Goal: Information Seeking & Learning: Compare options

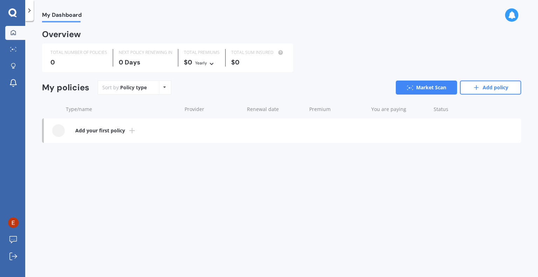
click at [167, 88] on div "Policy type Alphabetical Date added Renewing next" at bounding box center [164, 87] width 11 height 13
click at [186, 87] on div "Sort by: Policy type Policy type Alphabetical Date added Renewing next Market S…" at bounding box center [309, 88] width 423 height 14
click at [489, 91] on link "Add policy" at bounding box center [490, 88] width 61 height 14
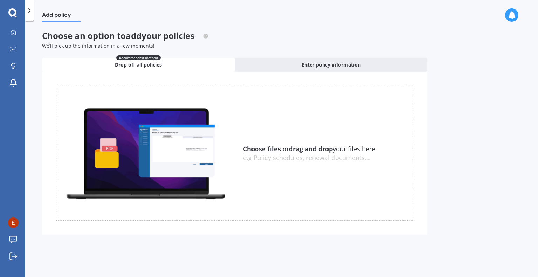
click at [263, 148] on u "Choose files" at bounding box center [262, 149] width 38 height 8
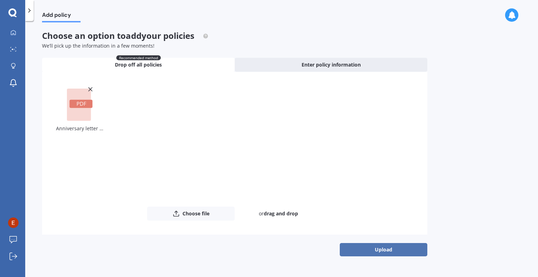
click at [352, 250] on button "Upload" at bounding box center [384, 249] width 88 height 13
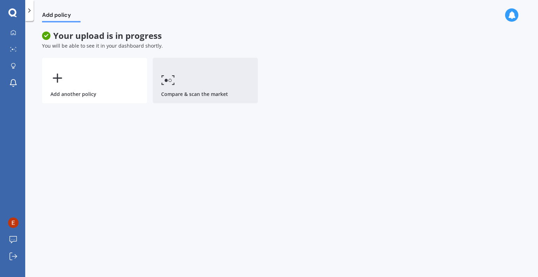
click at [171, 90] on link "Compare & scan the market" at bounding box center [205, 81] width 105 height 46
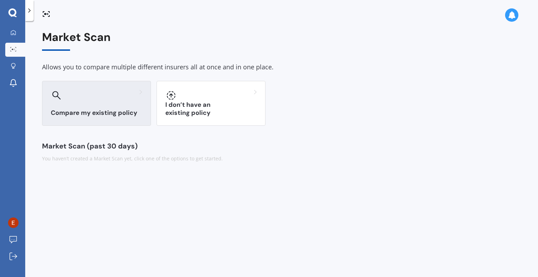
click at [108, 108] on div "Compare my existing policy" at bounding box center [96, 103] width 109 height 45
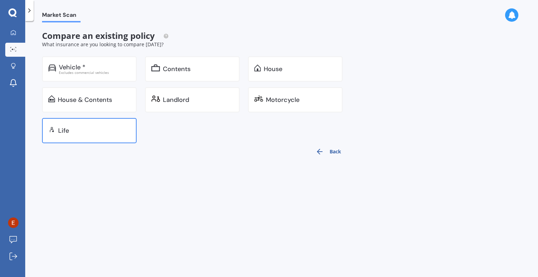
click at [104, 133] on div "Life" at bounding box center [94, 130] width 72 height 7
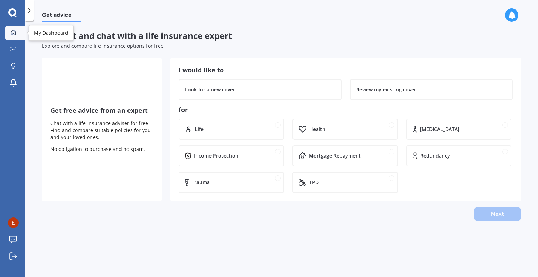
click at [14, 34] on icon at bounding box center [14, 33] width 6 height 6
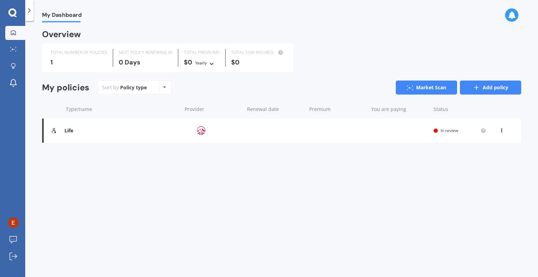
click at [484, 88] on link "Add policy" at bounding box center [490, 88] width 61 height 14
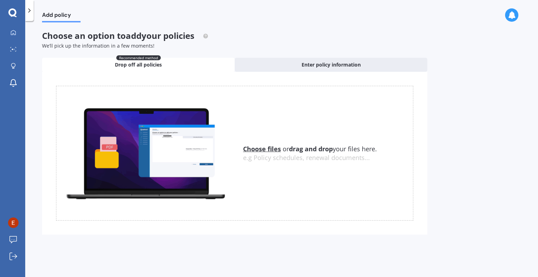
click at [265, 148] on u "Choose files" at bounding box center [262, 149] width 38 height 8
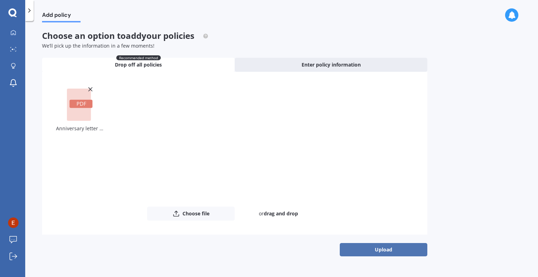
click at [375, 252] on button "Upload" at bounding box center [384, 249] width 88 height 13
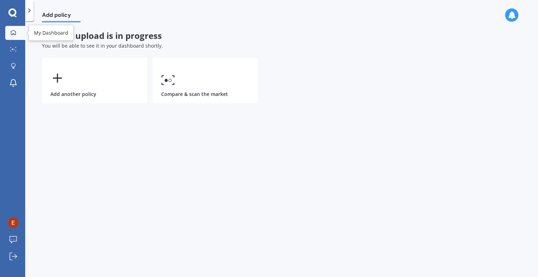
click at [14, 33] on icon at bounding box center [13, 32] width 5 height 5
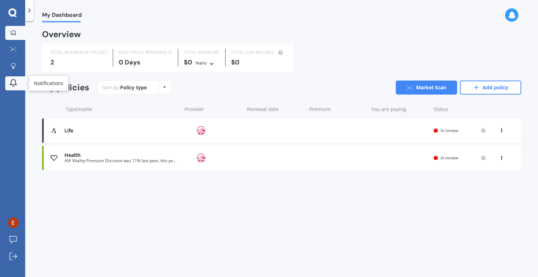
click at [14, 81] on icon at bounding box center [13, 83] width 8 height 8
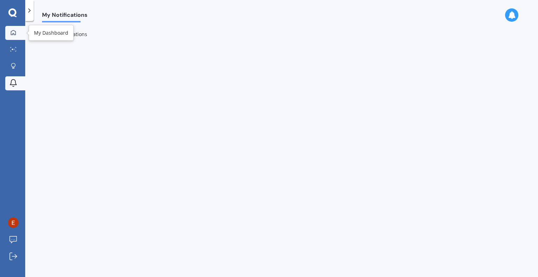
click at [16, 32] on icon at bounding box center [14, 33] width 6 height 6
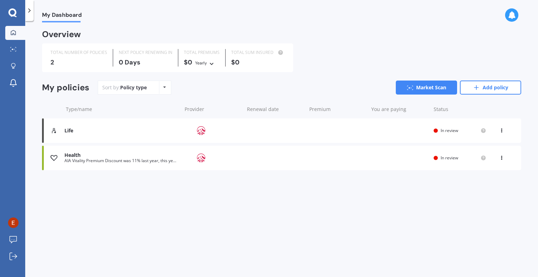
click at [206, 63] on div "Yearly Yearly Six-Monthly Quarterly Monthly Fortnightly Weekly" at bounding box center [205, 63] width 20 height 8
click at [15, 49] on icon at bounding box center [13, 49] width 6 height 5
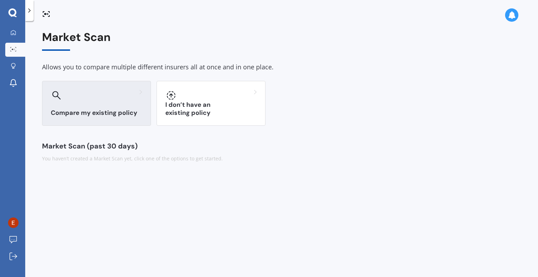
click at [54, 100] on div at bounding box center [56, 95] width 11 height 11
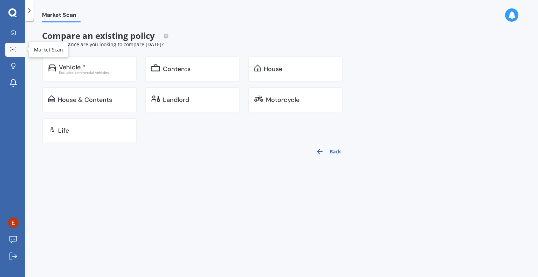
click at [15, 51] on icon at bounding box center [15, 50] width 1 height 1
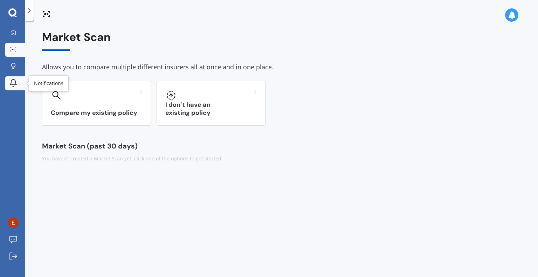
click at [12, 83] on icon at bounding box center [13, 83] width 8 height 8
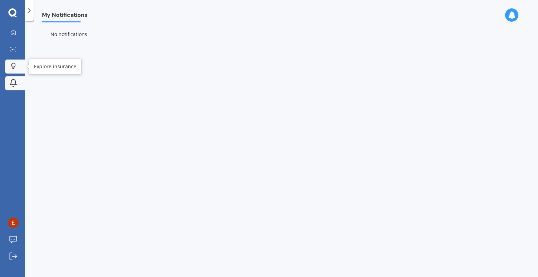
click at [13, 68] on icon at bounding box center [13, 66] width 5 height 6
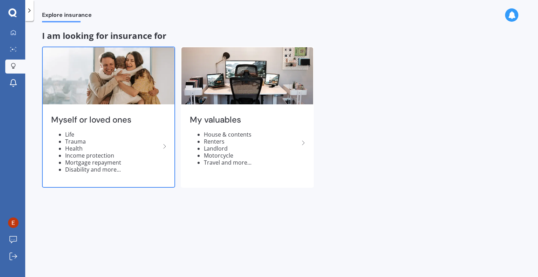
click at [81, 153] on li "Income protection" at bounding box center [112, 155] width 95 height 7
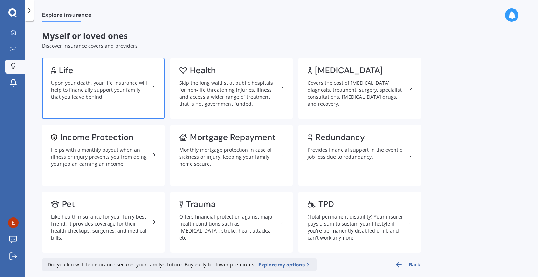
click at [81, 96] on div "Upon your death, your life insurance will help to financially support your fami…" at bounding box center [100, 89] width 99 height 21
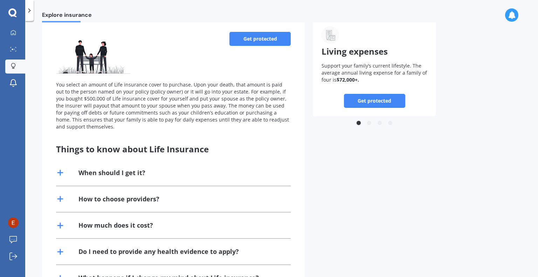
scroll to position [35, 0]
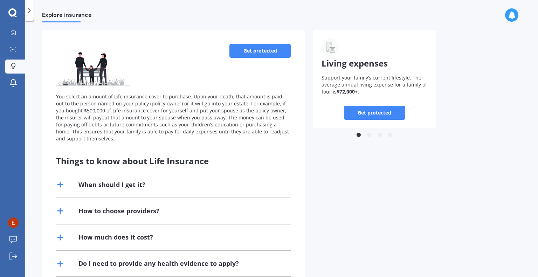
click at [361, 115] on link "Get protected" at bounding box center [374, 113] width 61 height 14
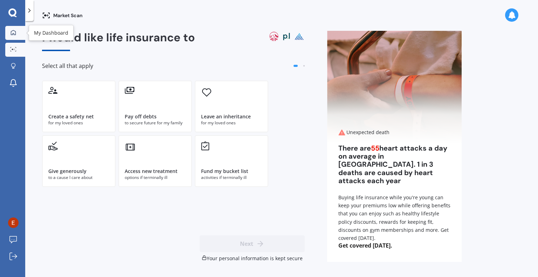
click at [10, 32] on div at bounding box center [13, 33] width 11 height 6
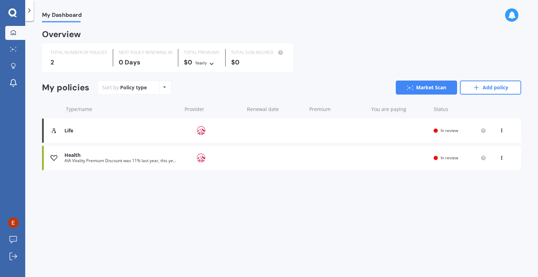
click at [503, 130] on icon at bounding box center [501, 129] width 5 height 4
click at [491, 146] on div "View policy" at bounding box center [485, 144] width 69 height 14
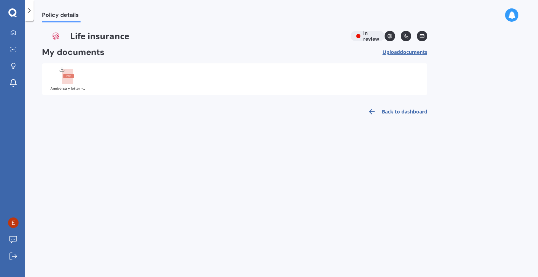
click at [28, 10] on icon at bounding box center [29, 10] width 7 height 7
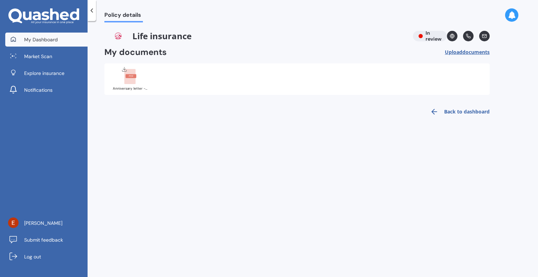
click at [47, 41] on span "My Dashboard" at bounding box center [41, 39] width 34 height 7
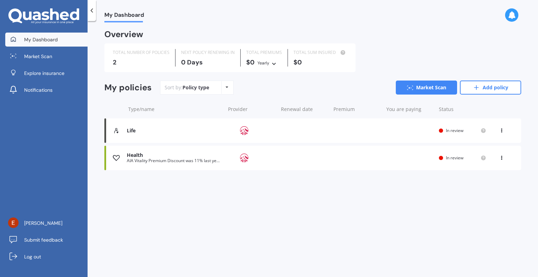
click at [137, 161] on div "AIA Vitality Premium Discount was 11% last year, this year it remains at 11%" at bounding box center [174, 160] width 95 height 5
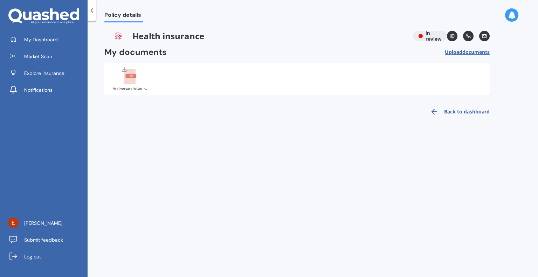
click at [483, 36] on icon at bounding box center [484, 36] width 5 height 5
click at [433, 36] on div "Health insurance In review" at bounding box center [296, 36] width 385 height 11
click at [38, 39] on span "My Dashboard" at bounding box center [41, 39] width 34 height 7
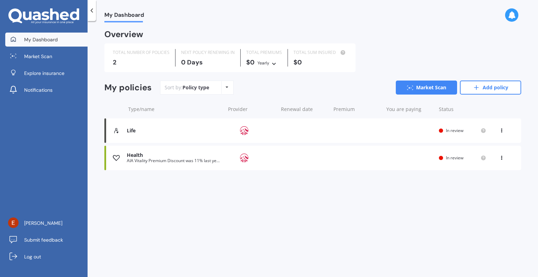
click at [322, 202] on div "My Dashboard Overview TOTAL NUMBER OF POLICIES 2 NEXT POLICY RENEWING [DATE] TO…" at bounding box center [313, 150] width 450 height 256
click at [409, 88] on icon at bounding box center [410, 87] width 6 height 5
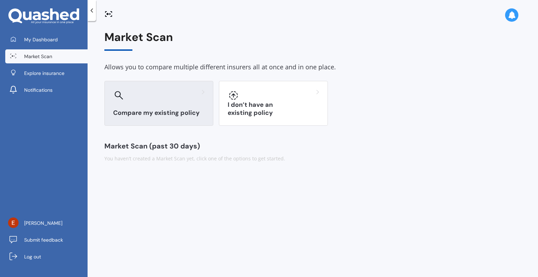
click at [192, 108] on div "Compare my existing policy" at bounding box center [158, 103] width 109 height 45
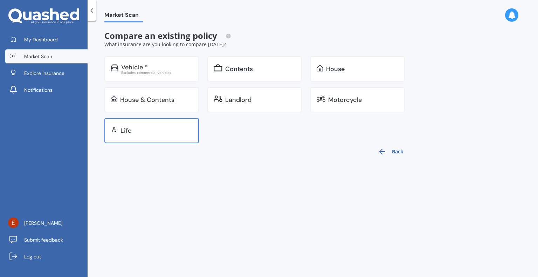
click at [162, 130] on div "Life" at bounding box center [156, 130] width 72 height 7
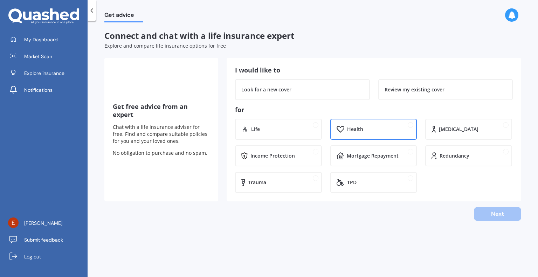
click at [363, 136] on div "Health" at bounding box center [373, 129] width 87 height 21
click at [411, 92] on div "Review my existing cover" at bounding box center [414, 89] width 60 height 7
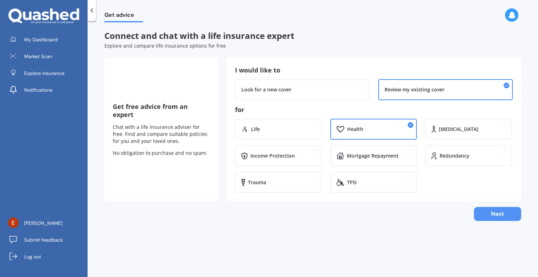
click at [484, 214] on button "Next" at bounding box center [497, 214] width 47 height 14
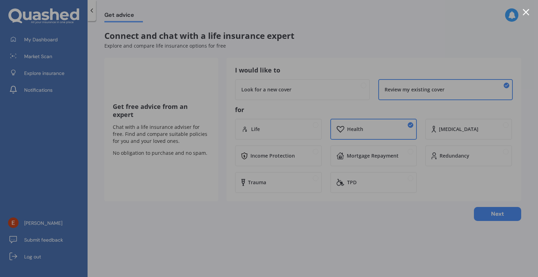
click at [310, 260] on div at bounding box center [269, 138] width 538 height 277
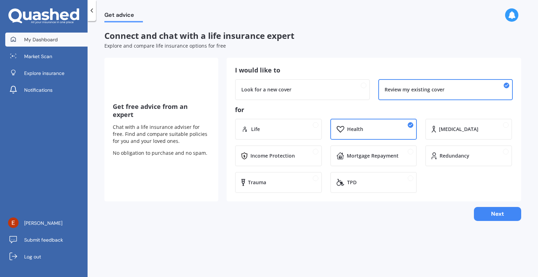
click at [53, 38] on span "My Dashboard" at bounding box center [41, 39] width 34 height 7
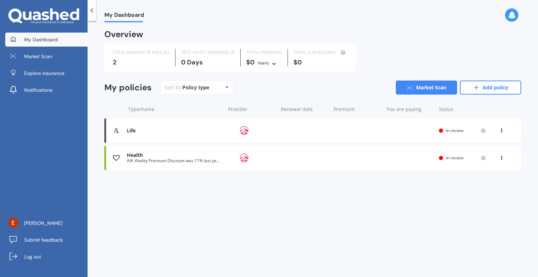
click at [500, 131] on icon at bounding box center [501, 129] width 5 height 4
click at [476, 181] on div "Overview TOTAL NUMBER OF POLICIES 2 NEXT POLICY RENEWING [DATE] TOTAL PREMIUMS …" at bounding box center [312, 109] width 417 height 156
click at [146, 206] on div "My Dashboard Overview TOTAL NUMBER OF POLICIES 2 NEXT POLICY RENEWING [DATE] TO…" at bounding box center [313, 150] width 450 height 256
click at [40, 89] on span "Notifications" at bounding box center [38, 89] width 28 height 7
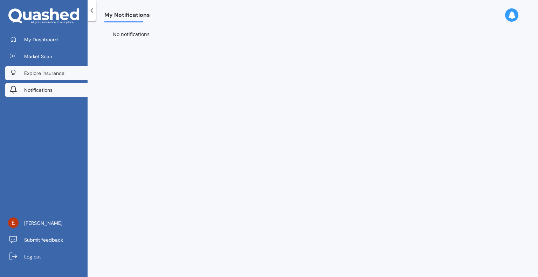
click at [55, 74] on span "Explore insurance" at bounding box center [44, 73] width 40 height 7
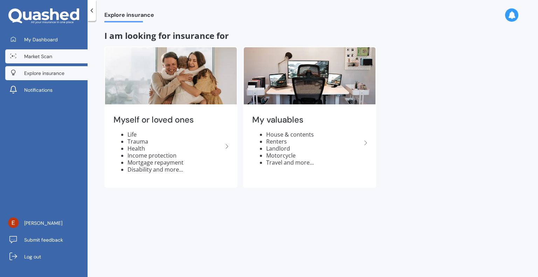
click at [35, 54] on span "Market Scan" at bounding box center [38, 56] width 28 height 7
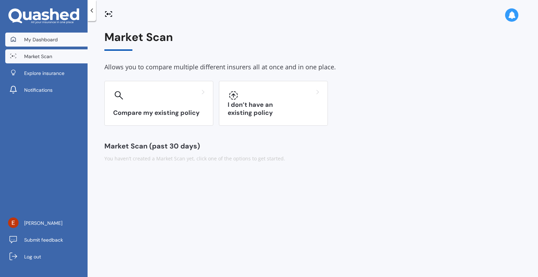
click at [36, 42] on span "My Dashboard" at bounding box center [41, 39] width 34 height 7
